Goal: Task Accomplishment & Management: Manage account settings

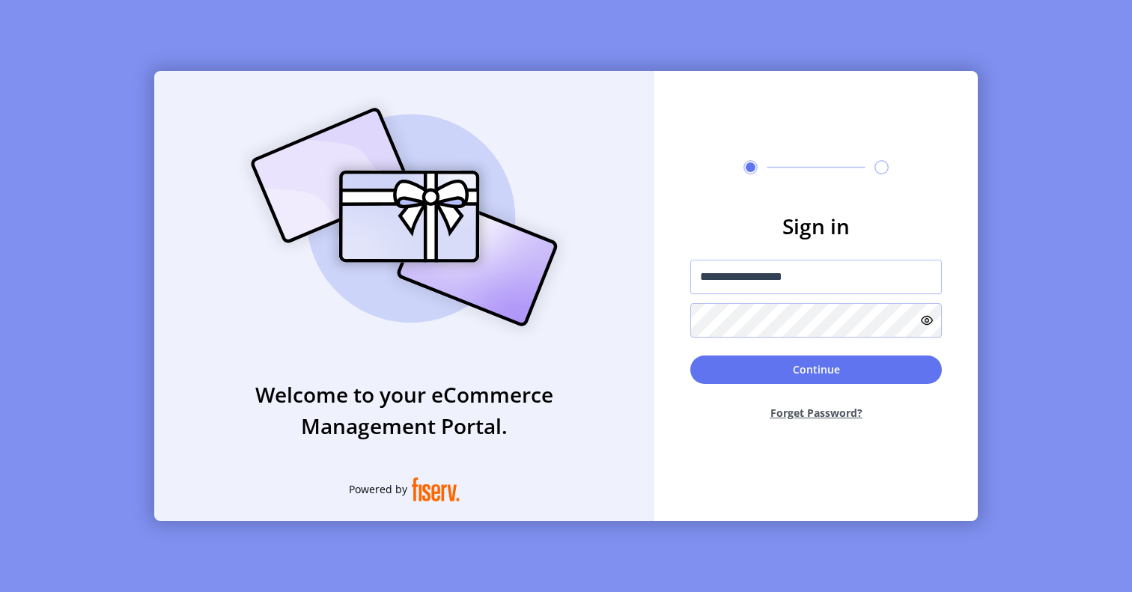
click at [736, 380] on button "Continue" at bounding box center [816, 370] width 252 height 28
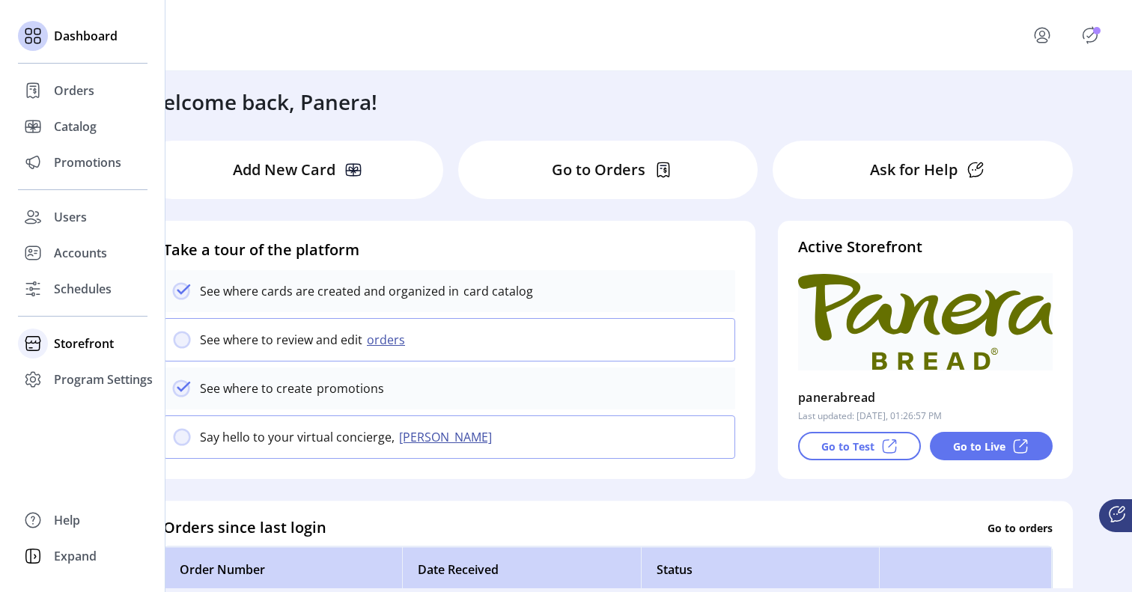
click at [67, 337] on span "Storefront" at bounding box center [84, 344] width 60 height 18
click at [76, 290] on span "Schedules" at bounding box center [83, 289] width 58 height 18
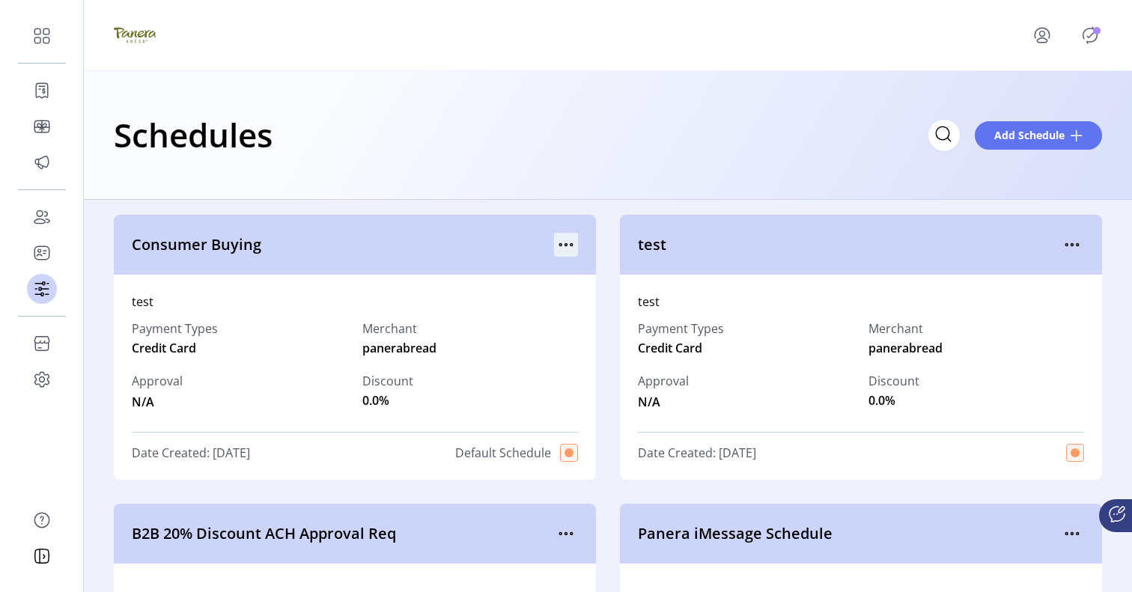
click at [555, 239] on icon "menu" at bounding box center [566, 245] width 24 height 24
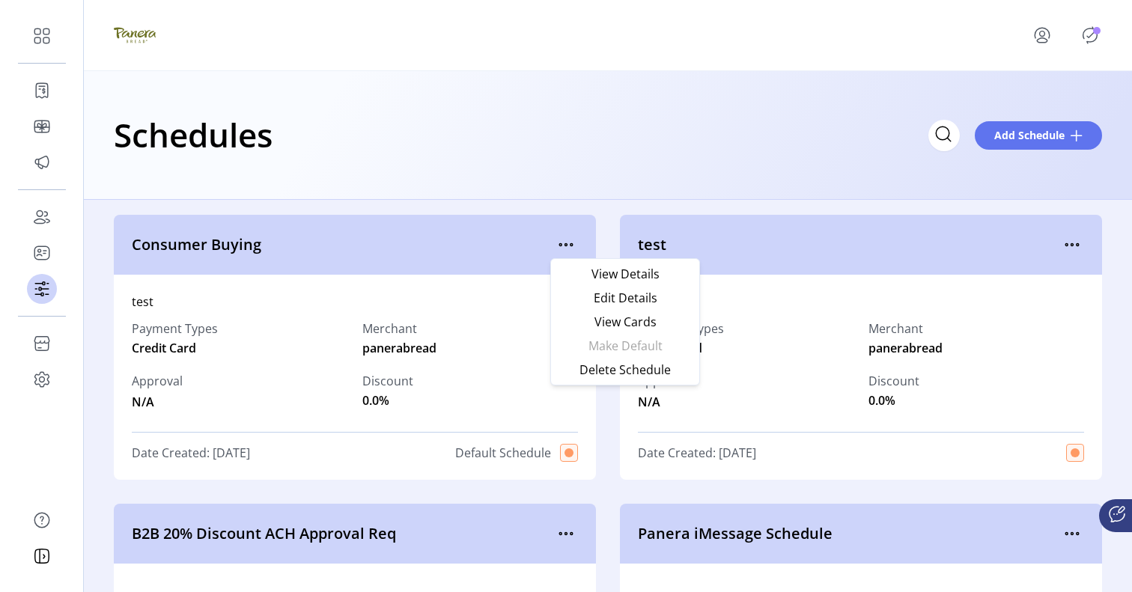
click at [441, 112] on div "Schedules Add Schedule" at bounding box center [608, 135] width 988 height 52
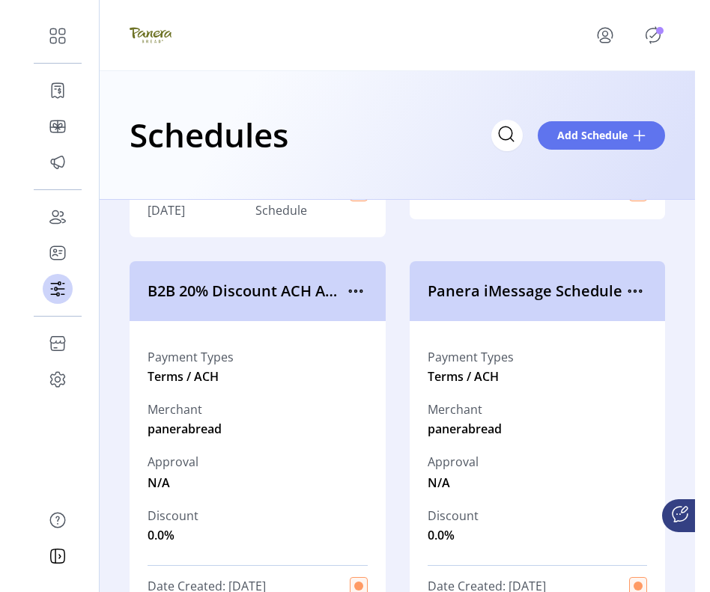
scroll to position [392, 0]
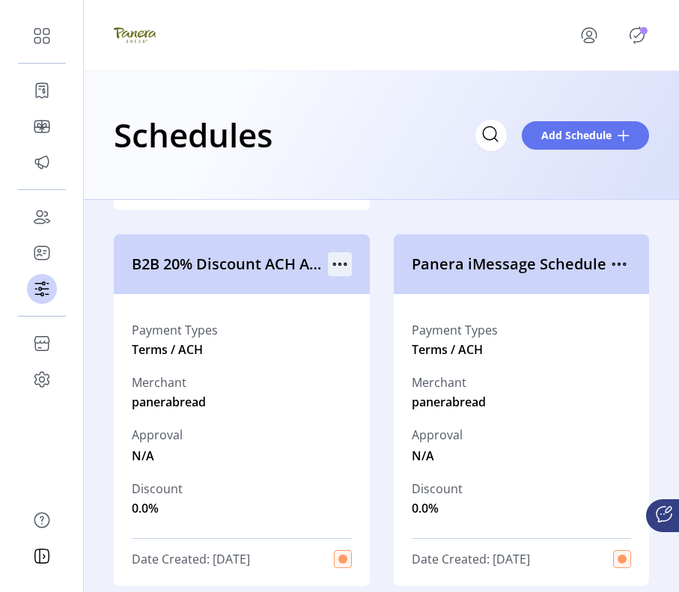
click at [330, 264] on icon "menu" at bounding box center [340, 264] width 24 height 24
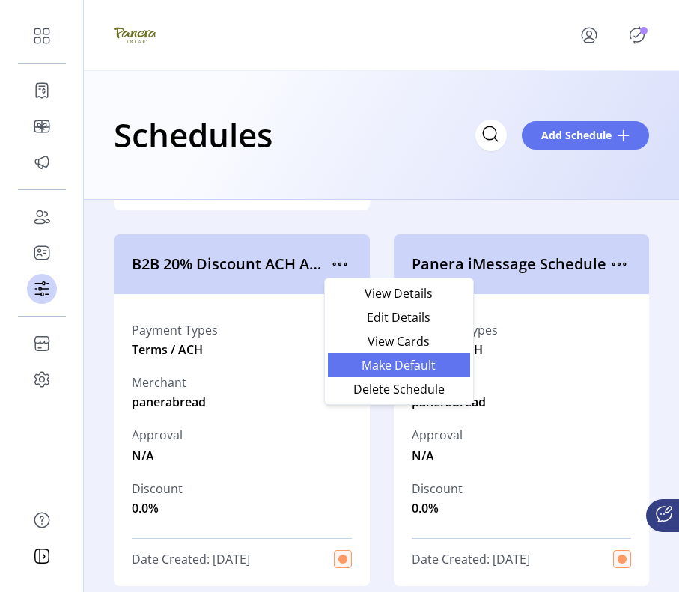
click at [373, 359] on span "Make Default" at bounding box center [399, 365] width 124 height 12
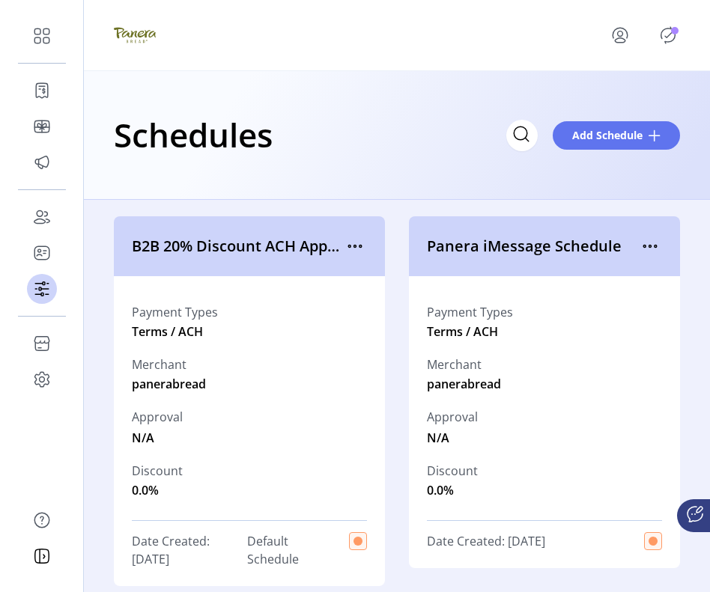
click at [662, 40] on icon "Publisher Panel" at bounding box center [668, 35] width 24 height 24
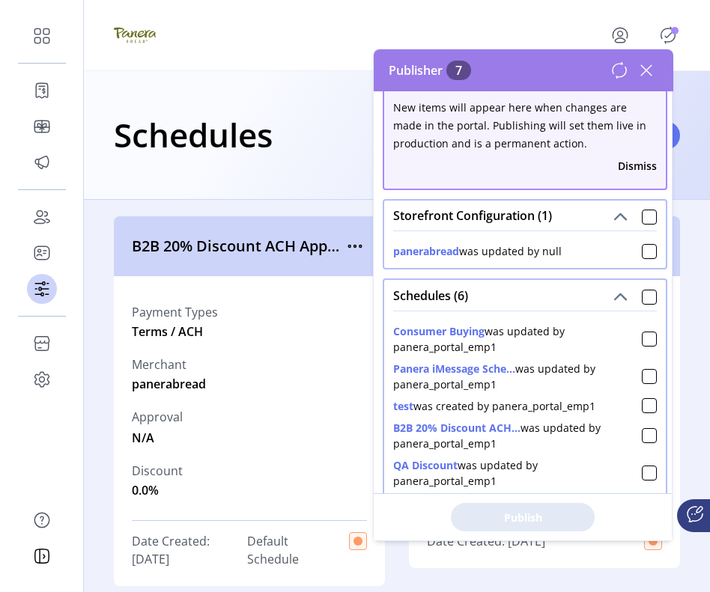
scroll to position [0, 0]
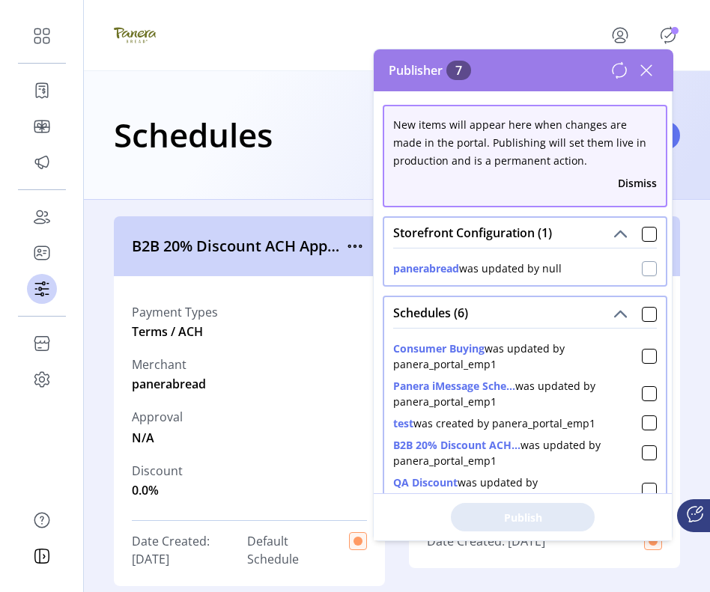
click at [644, 271] on div at bounding box center [649, 268] width 15 height 15
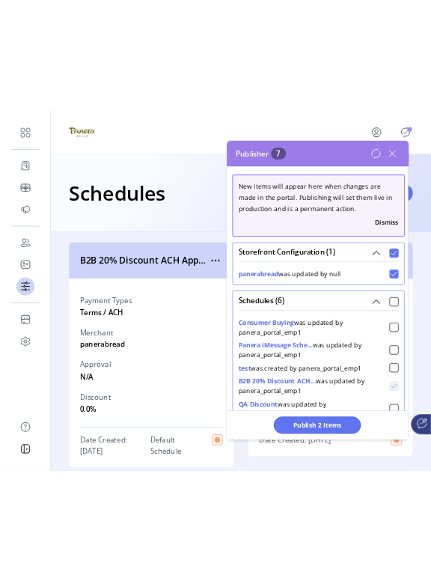
scroll to position [8, 4]
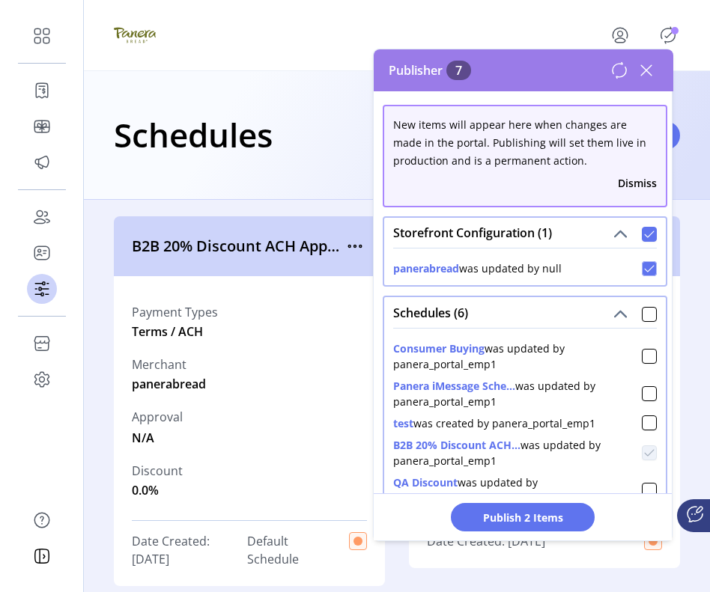
click at [644, 271] on icon at bounding box center [649, 269] width 10 height 10
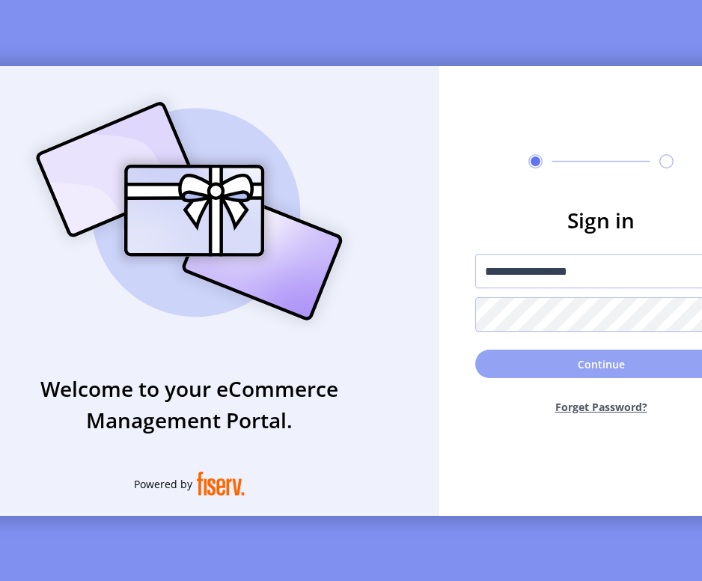
click at [610, 374] on button "Continue" at bounding box center [601, 364] width 252 height 28
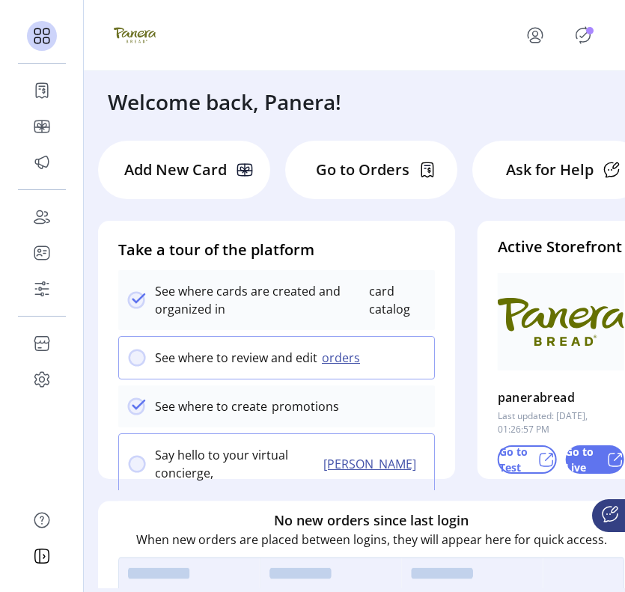
click at [584, 34] on icon "Publisher Panel" at bounding box center [583, 35] width 7 height 5
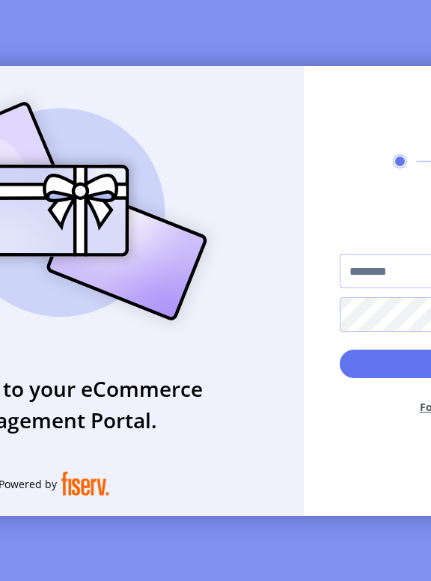
type input "**********"
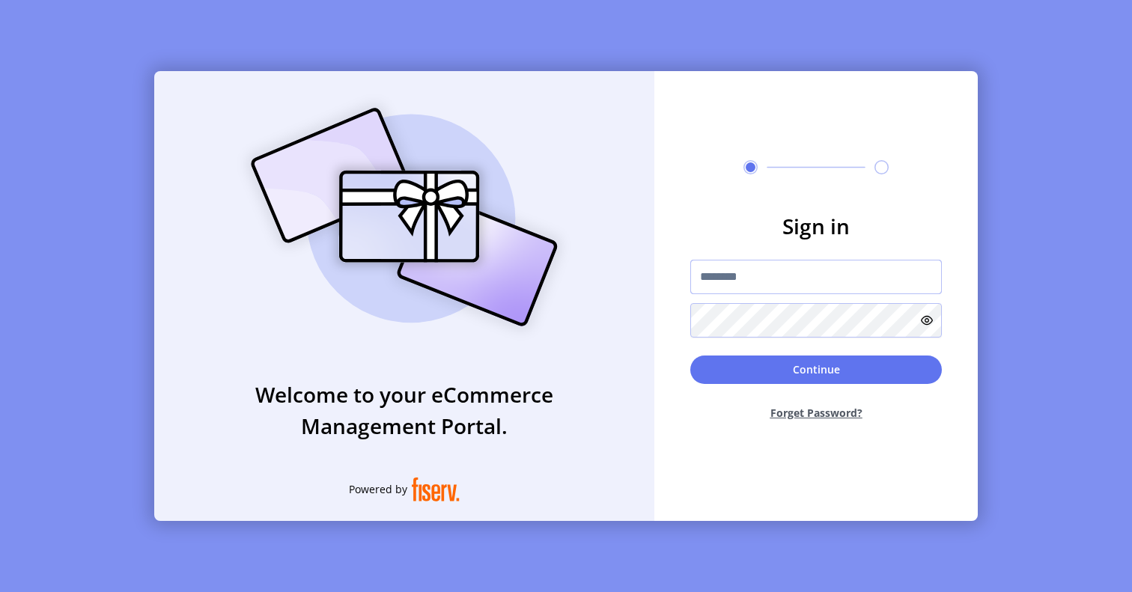
click at [738, 284] on input "text" at bounding box center [816, 277] width 252 height 34
type input "**********"
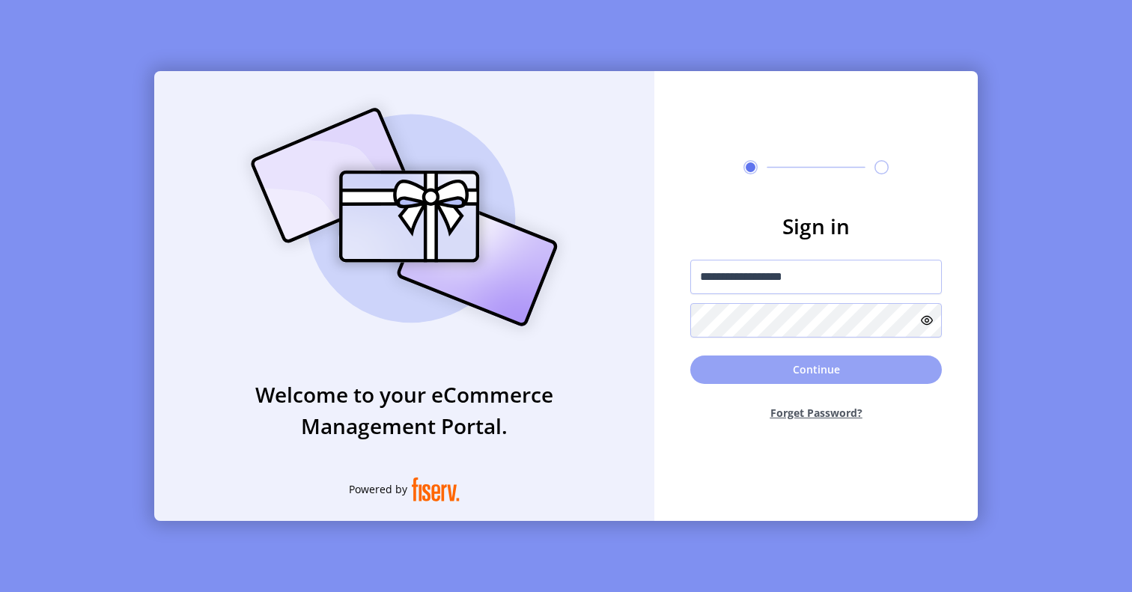
click at [751, 366] on button "Continue" at bounding box center [816, 370] width 252 height 28
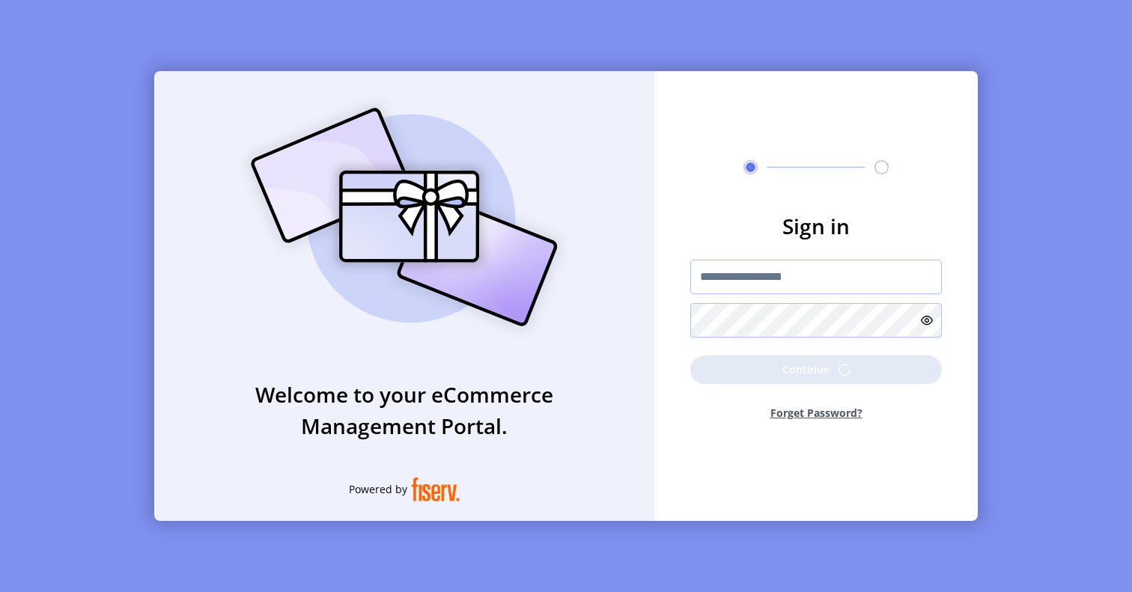
click at [752, 361] on p-button "Continue" at bounding box center [816, 370] width 252 height 28
click at [709, 429] on button "Forget Password?" at bounding box center [816, 413] width 252 height 40
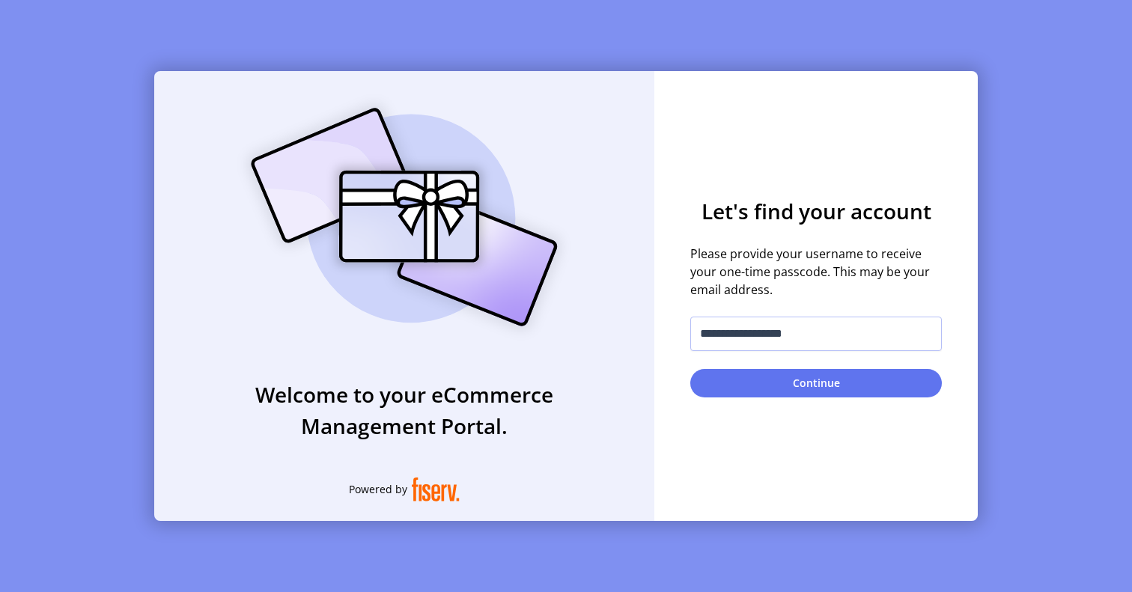
click at [709, 429] on div "**********" at bounding box center [815, 296] width 323 height 450
click at [728, 387] on button "Continue" at bounding box center [816, 383] width 252 height 28
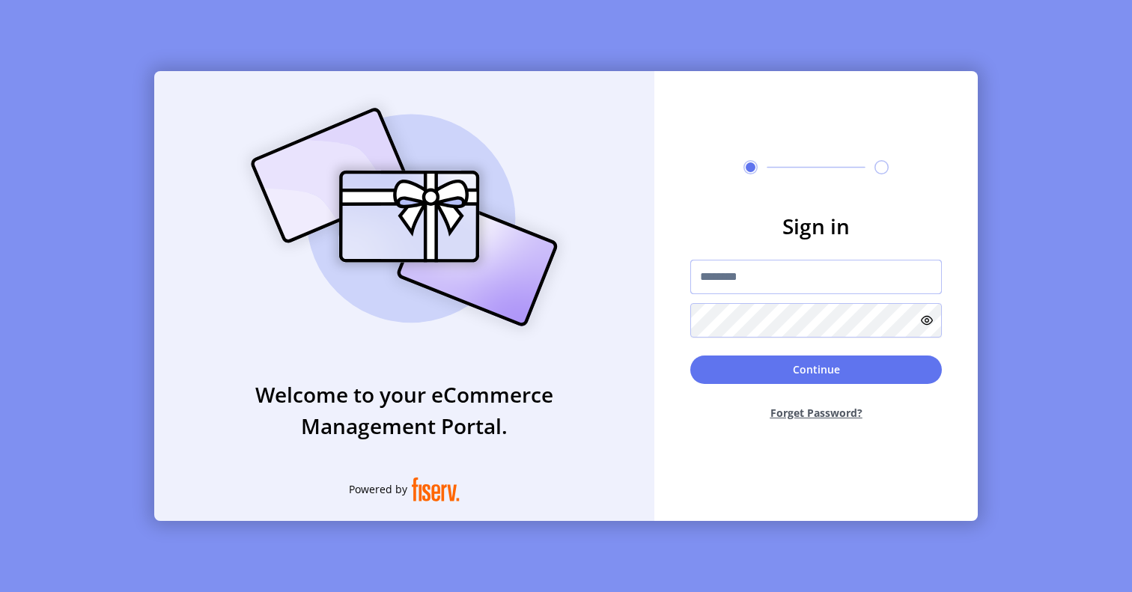
type input "**********"
